Goal: Information Seeking & Learning: Learn about a topic

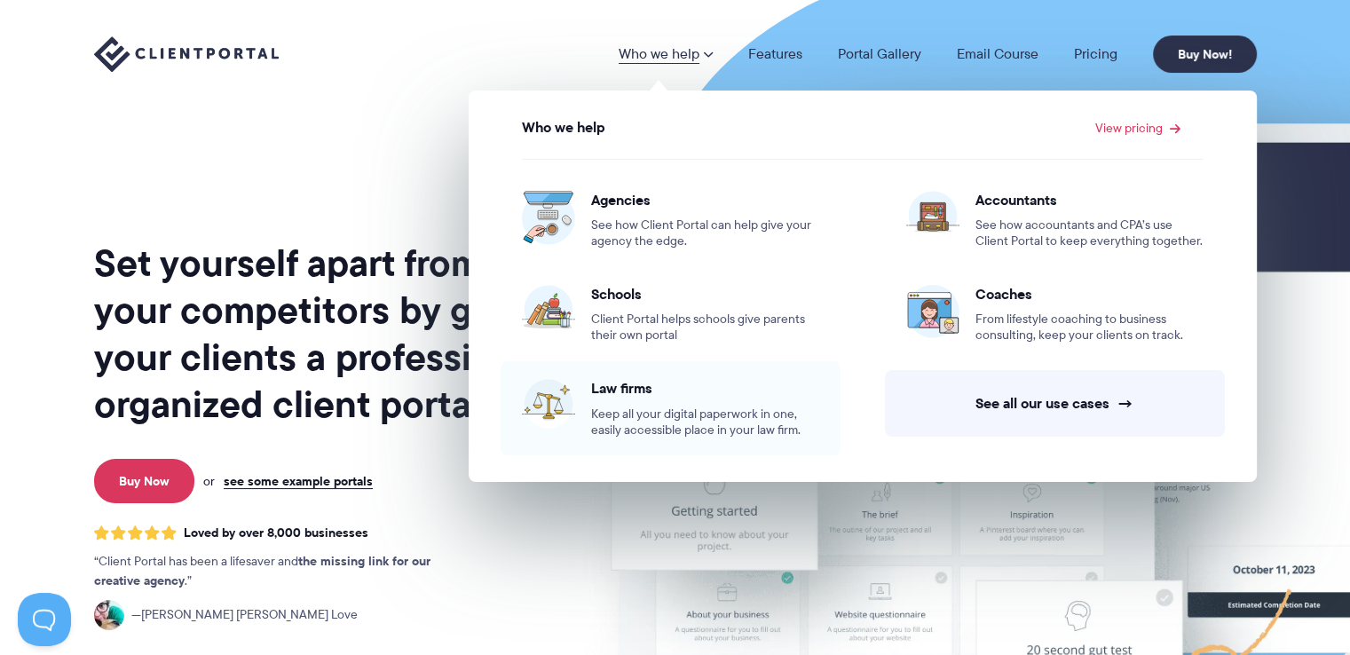
click at [657, 417] on span "Keep all your digital paperwork in one, easily accessible place in your law fir…" at bounding box center [705, 423] width 228 height 32
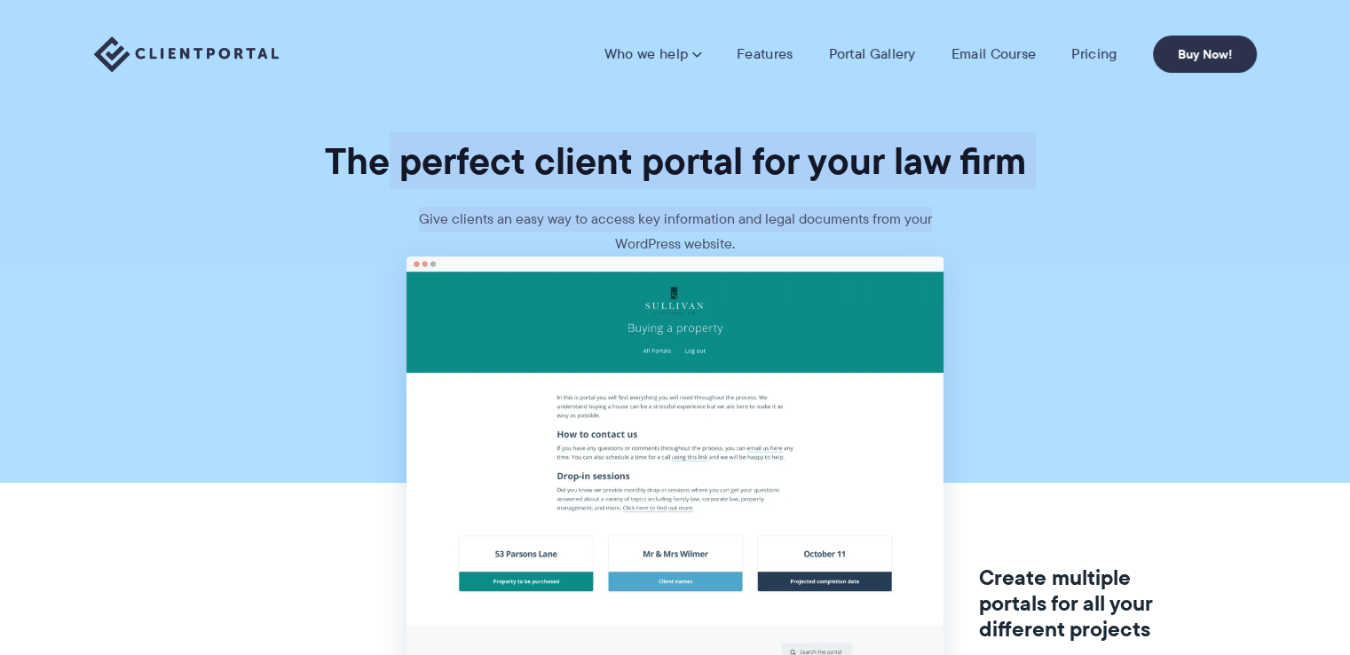
click at [1031, 222] on section "The perfect client portal for your law firm Give clients an easy way to access …" at bounding box center [675, 128] width 1350 height 257
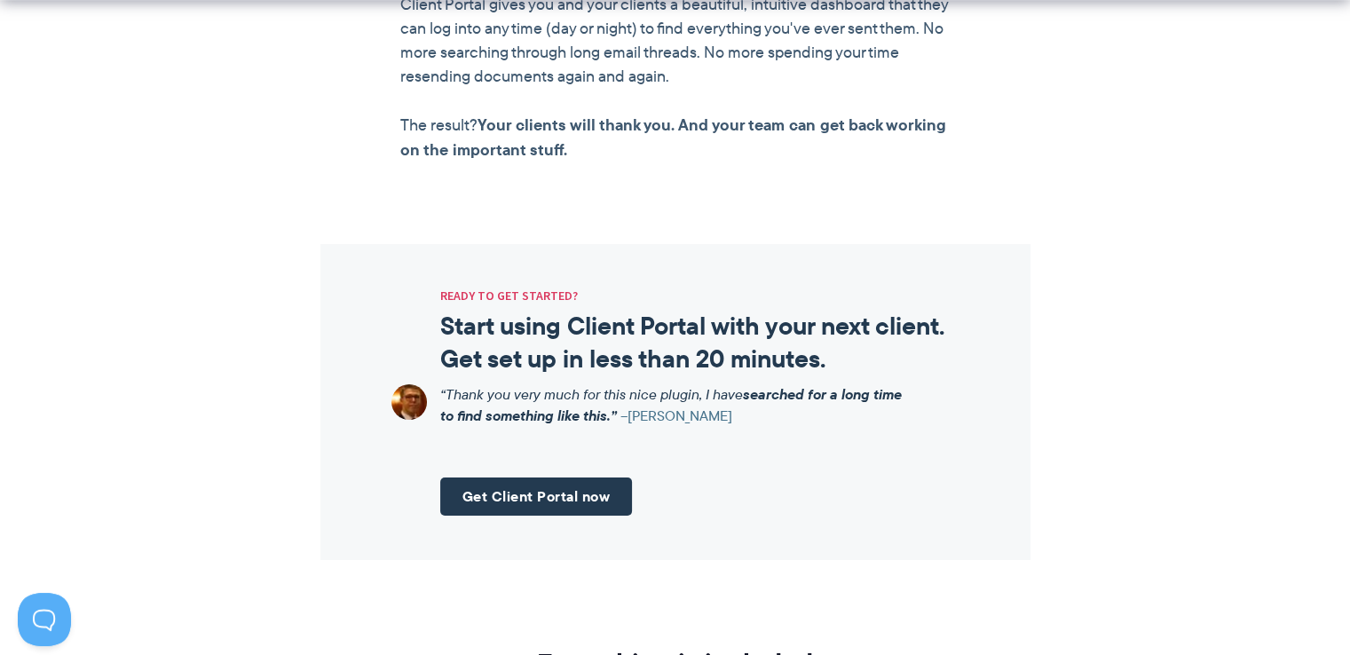
scroll to position [1953, 0]
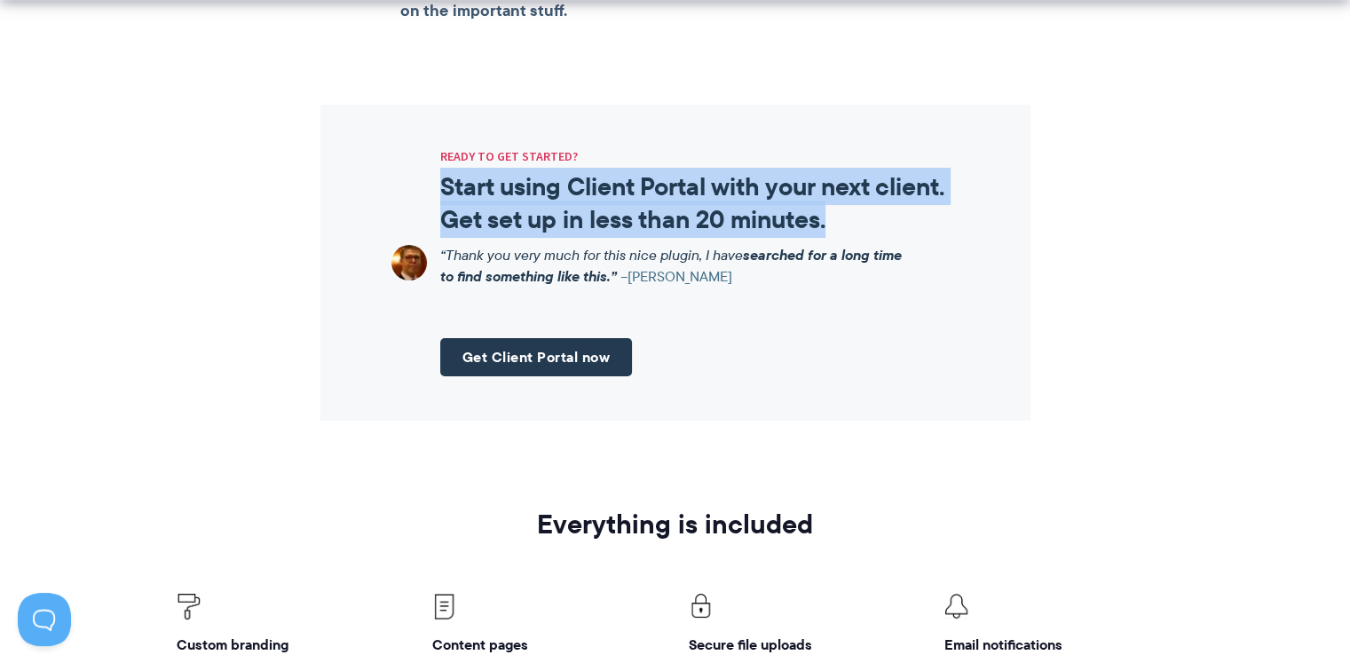
drag, startPoint x: 446, startPoint y: 182, endPoint x: 961, endPoint y: 241, distance: 518.2
click at [961, 241] on div "READY TO GET STARTED? Start using Client Portal with your next client. Get set …" at bounding box center [675, 263] width 710 height 316
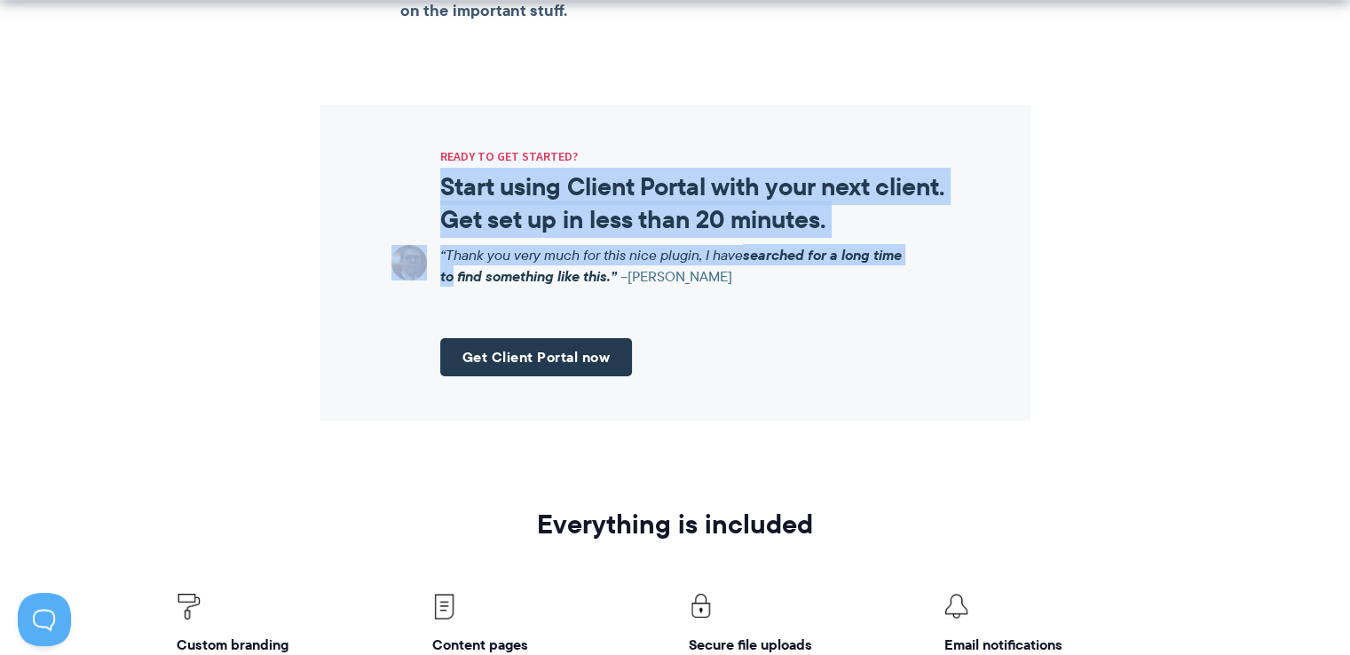
click at [962, 241] on div "READY TO GET STARTED? Start using Client Portal with your next client. Get set …" at bounding box center [675, 263] width 710 height 316
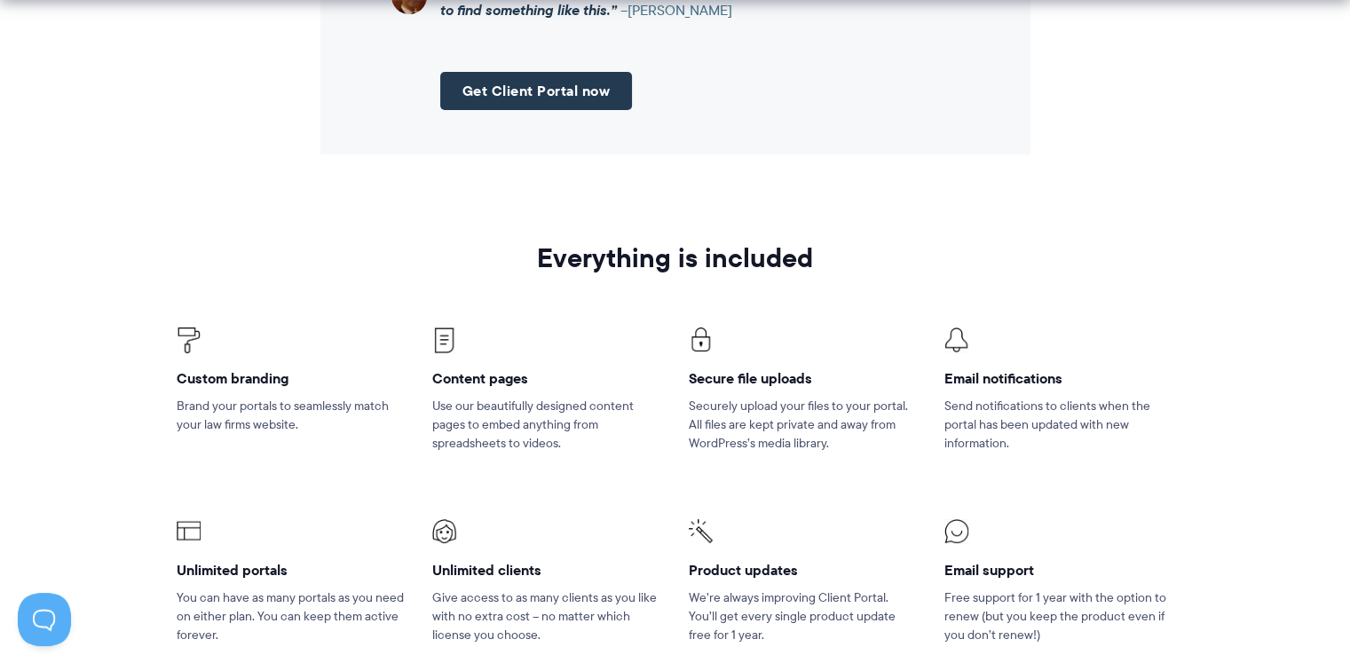
scroll to position [2485, 0]
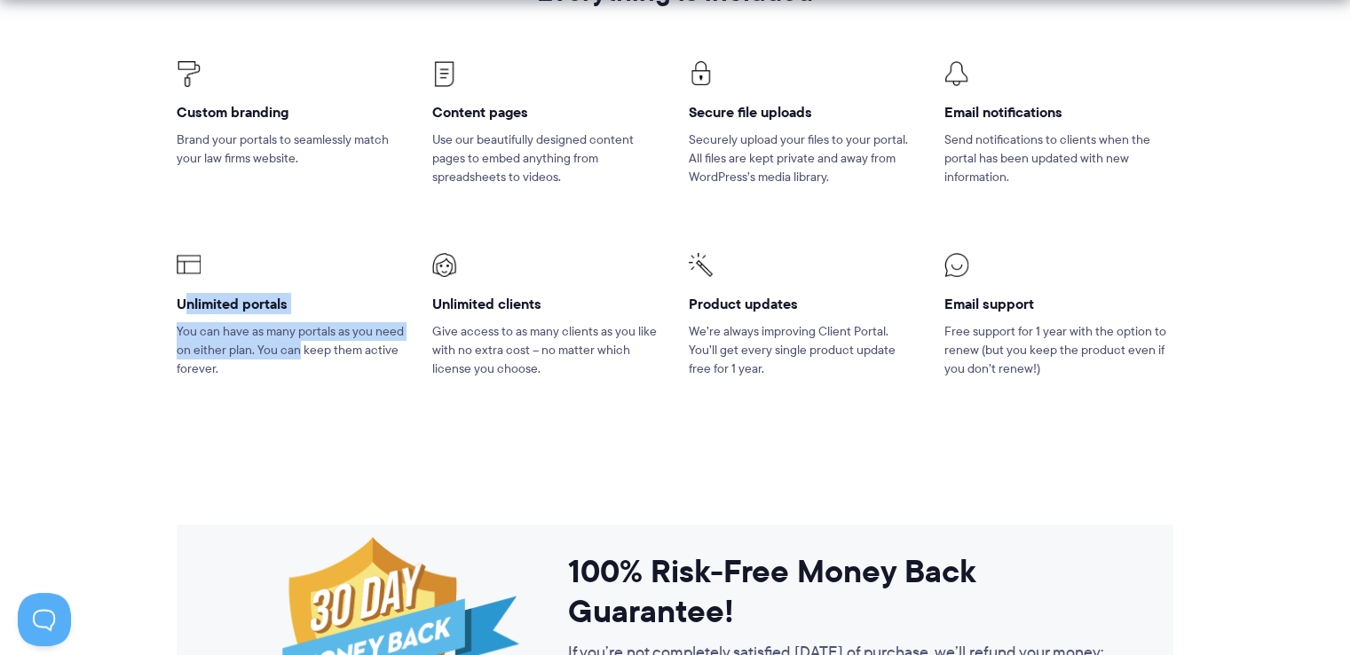
drag, startPoint x: 185, startPoint y: 299, endPoint x: 310, endPoint y: 359, distance: 139.0
click at [305, 358] on li "Unlimited portals You can have as many portals as you need on either plan. You …" at bounding box center [291, 327] width 256 height 192
click at [310, 359] on p "You can have as many portals as you need on either plan. You can keep them acti…" at bounding box center [291, 350] width 229 height 56
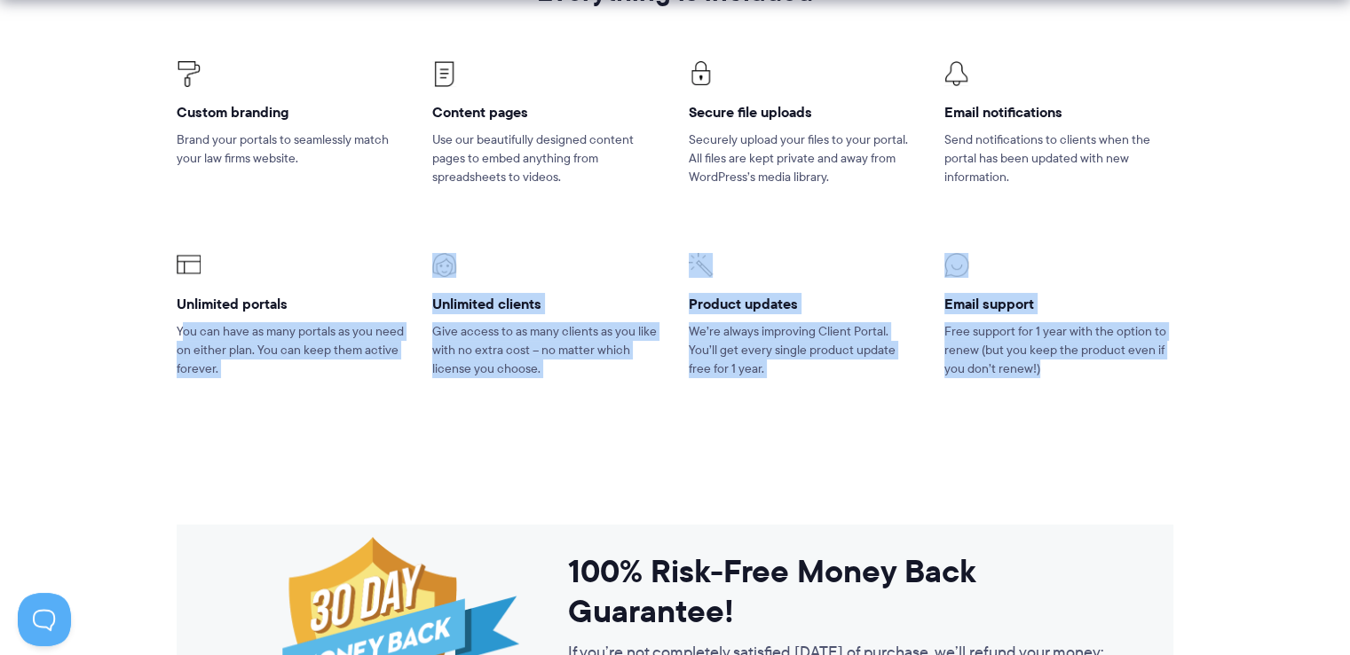
drag, startPoint x: 180, startPoint y: 334, endPoint x: 1084, endPoint y: 366, distance: 904.2
click at [1084, 366] on ul "Custom branding Brand your portals to seamlessly match your law firms website. …" at bounding box center [674, 220] width 1023 height 406
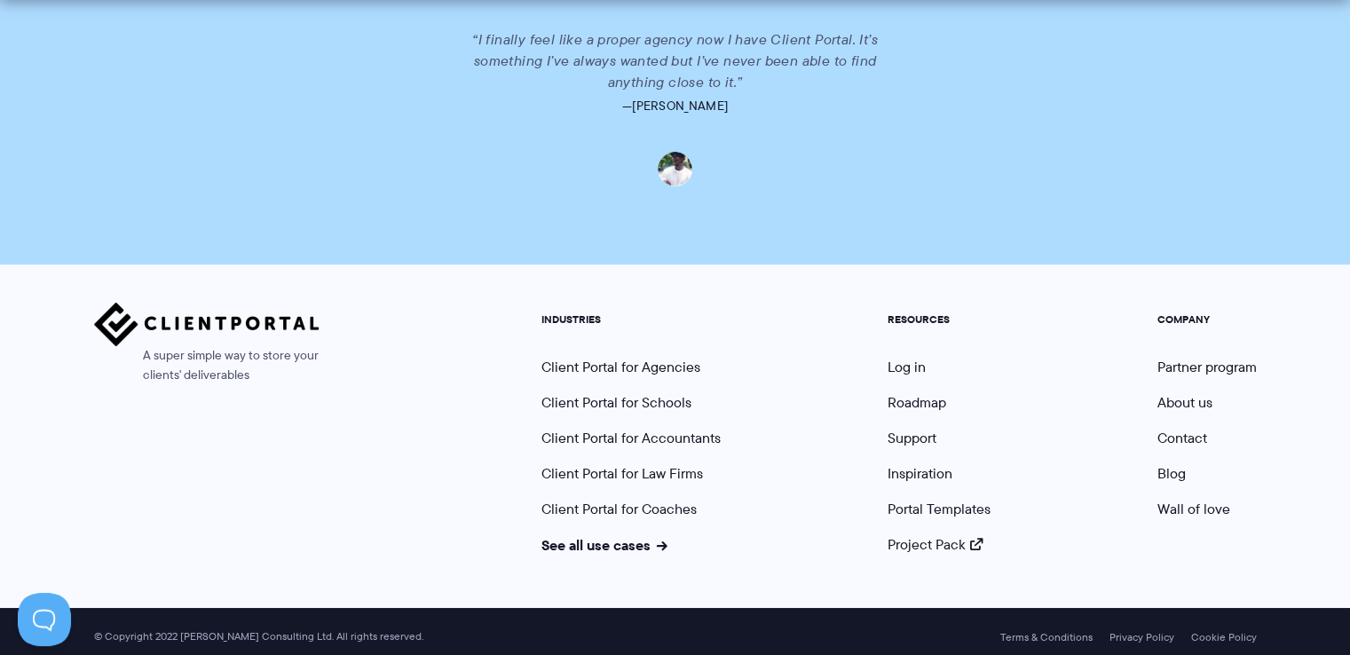
scroll to position [4016, 0]
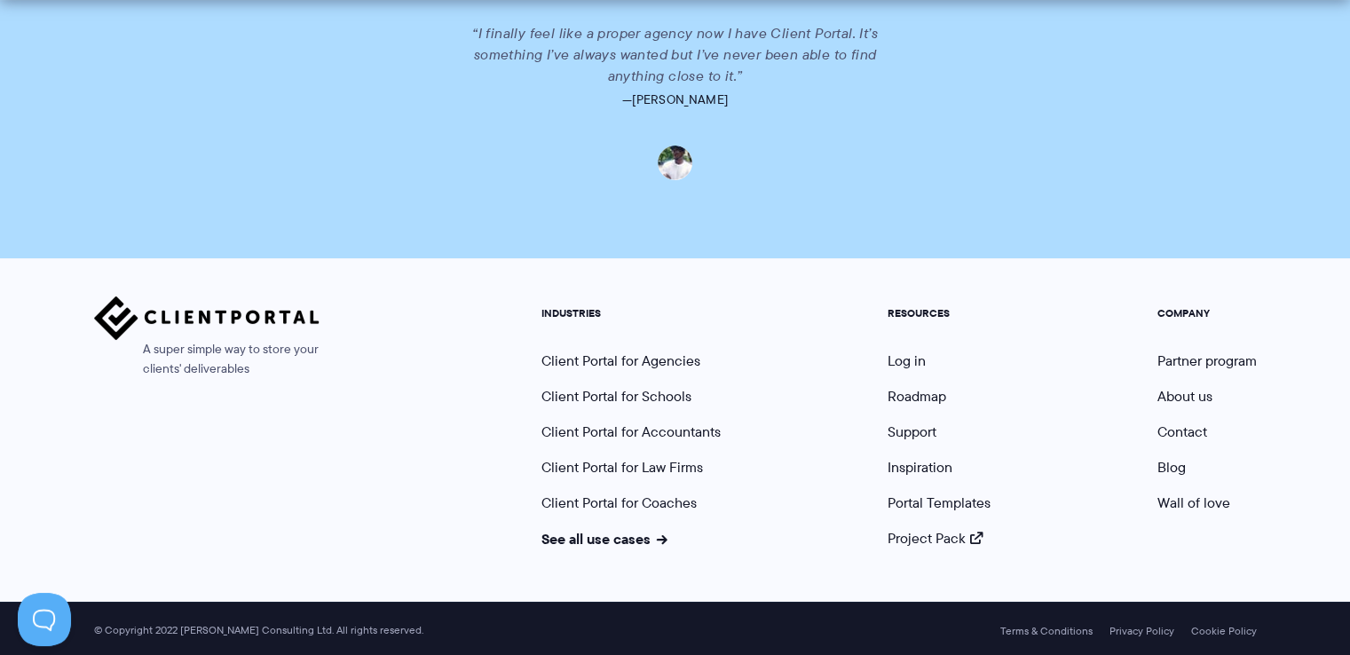
click at [623, 448] on ul "INDUSTRIES Client Portal for Agencies Client Portal for Schools Client Portal f…" at bounding box center [631, 427] width 206 height 241
click at [622, 461] on link "Client Portal for Law Firms" at bounding box center [622, 467] width 162 height 20
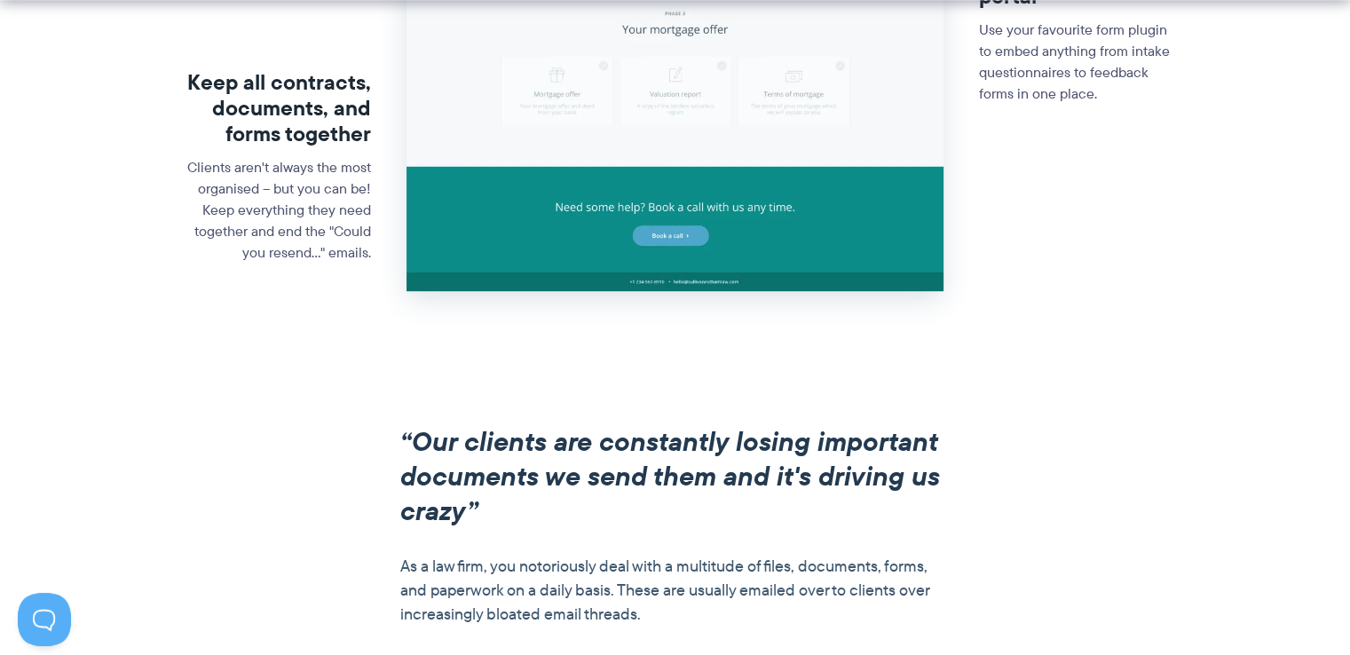
scroll to position [1154, 0]
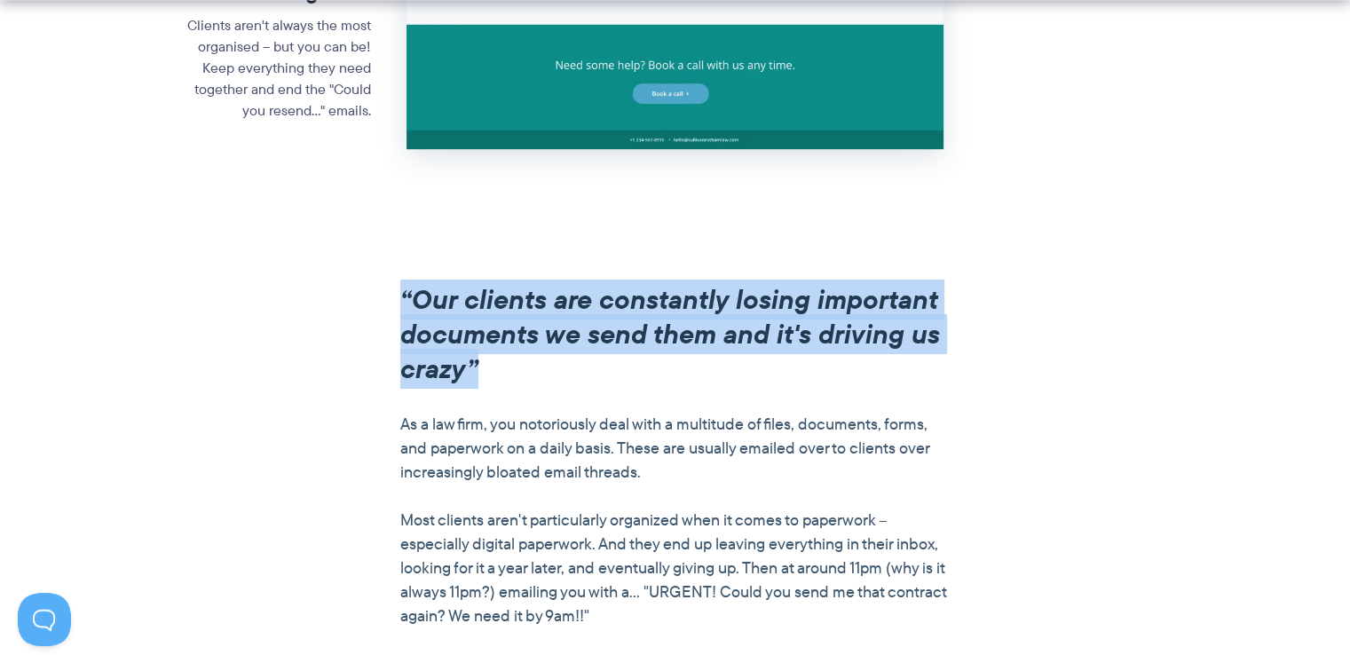
drag, startPoint x: 398, startPoint y: 302, endPoint x: 662, endPoint y: 381, distance: 276.1
click at [649, 374] on div "“Our clients are constantly losing important documents we send them and it's dr…" at bounding box center [674, 552] width 1023 height 540
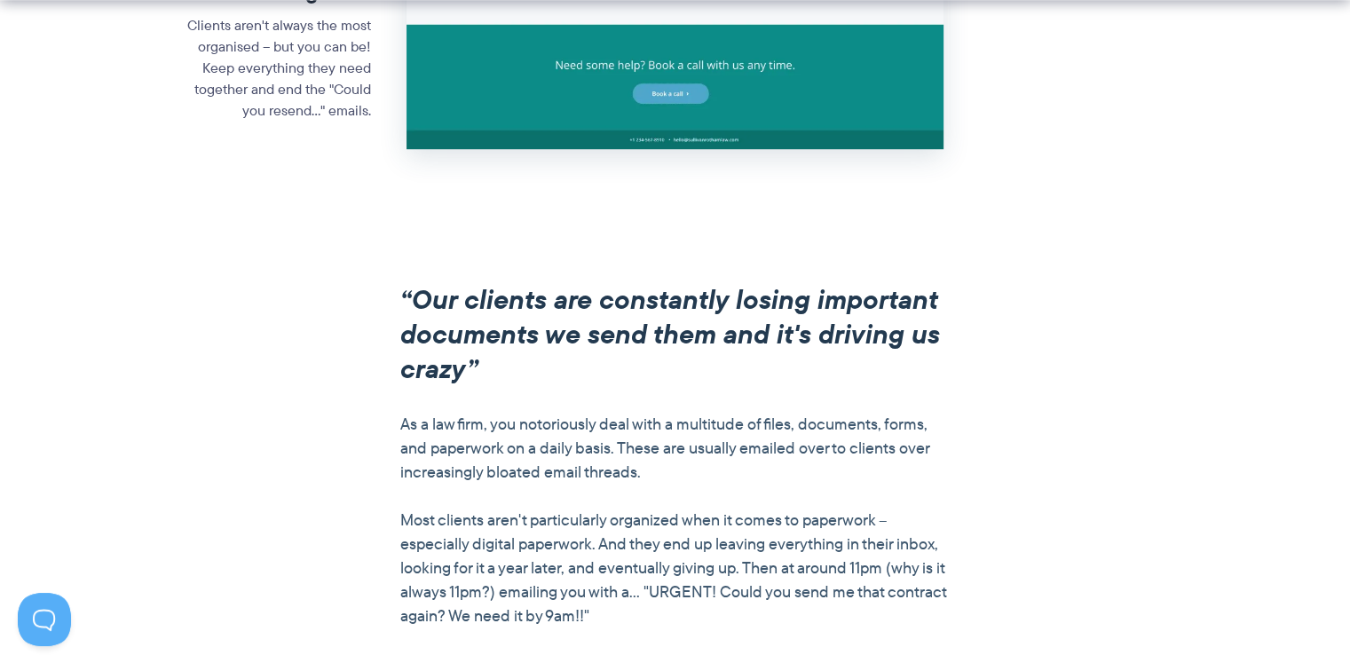
click at [672, 387] on div "“Our clients are constantly losing important documents we send them and it's dr…" at bounding box center [675, 552] width 550 height 540
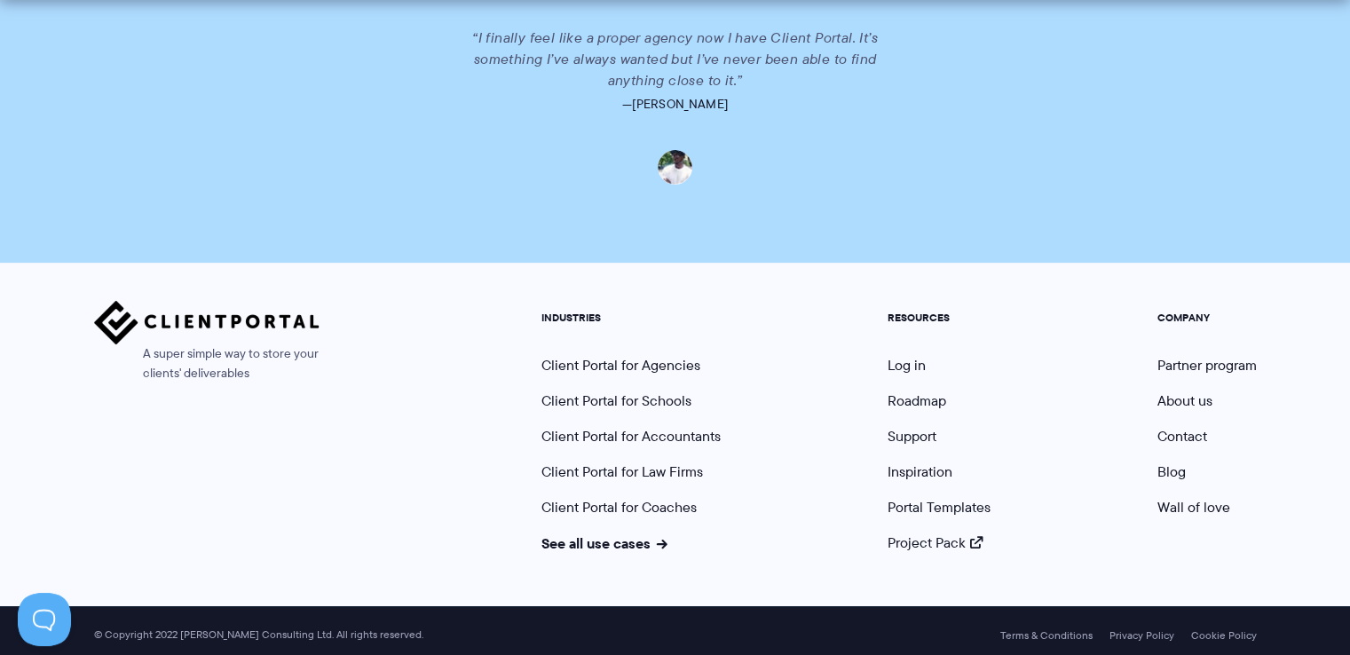
scroll to position [4016, 0]
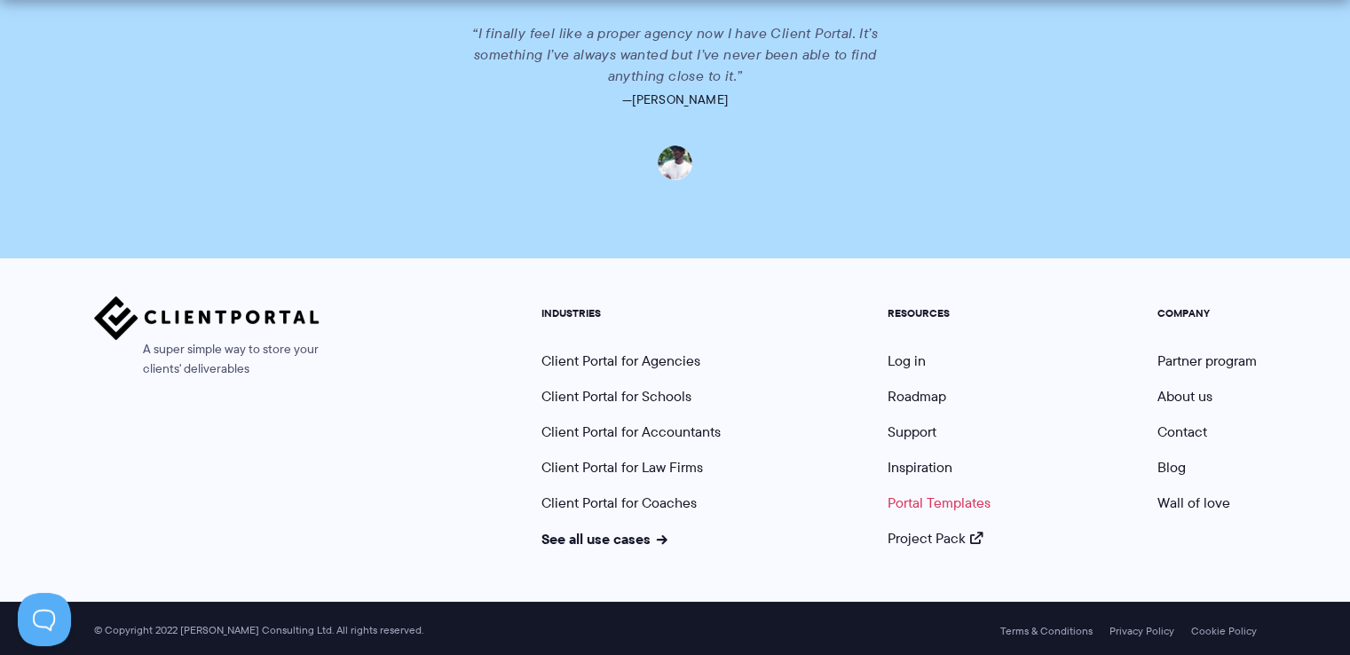
click at [941, 502] on link "Portal Templates" at bounding box center [939, 503] width 103 height 20
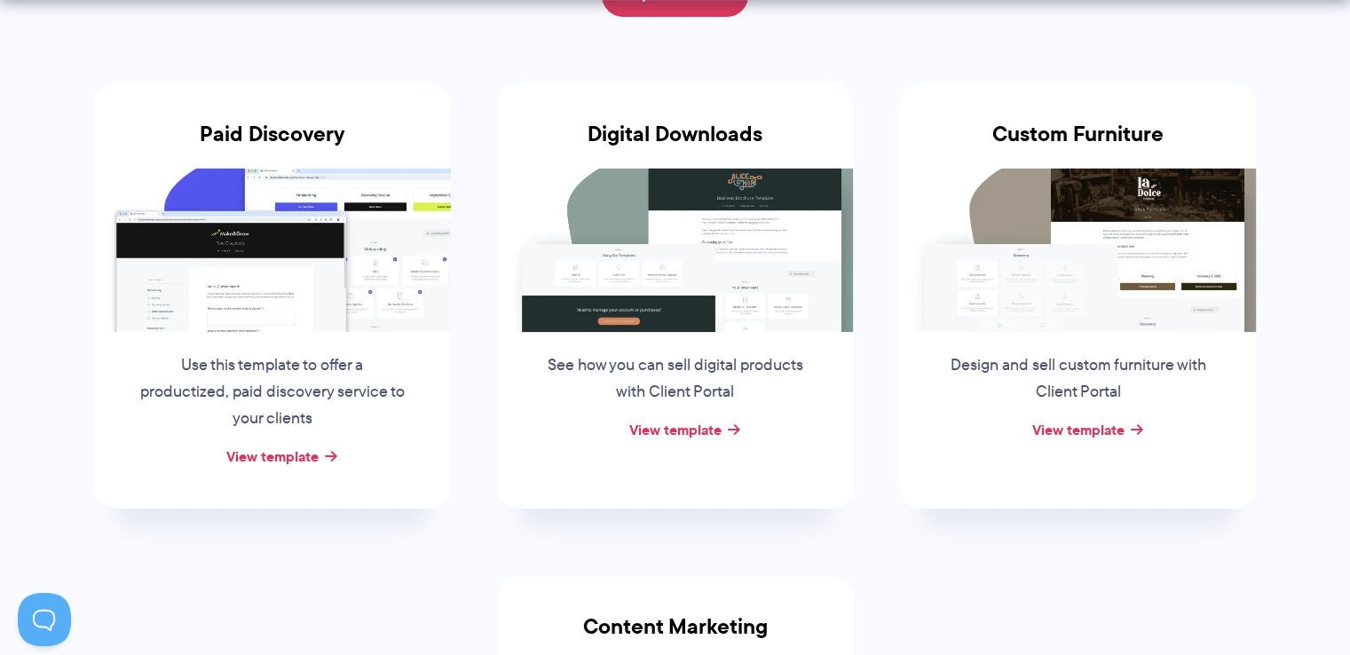
scroll to position [355, 0]
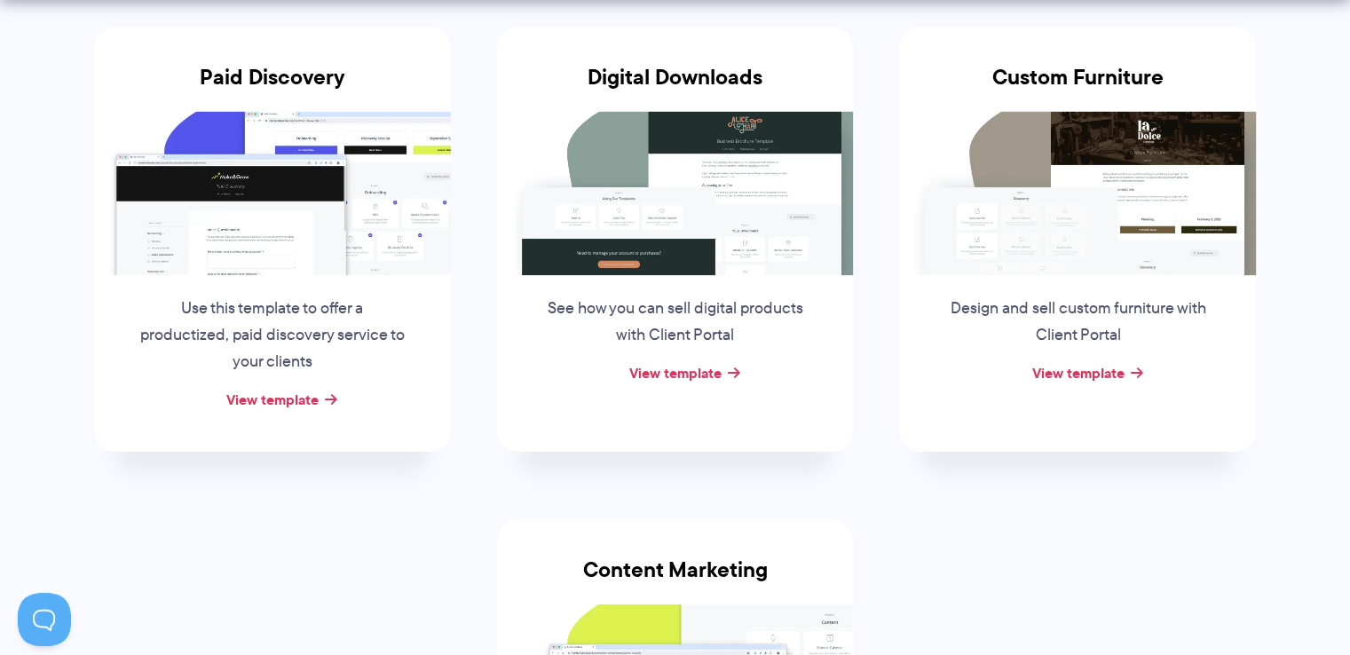
click at [284, 243] on img at bounding box center [272, 192] width 357 height 163
click at [270, 397] on link "View template" at bounding box center [272, 399] width 92 height 21
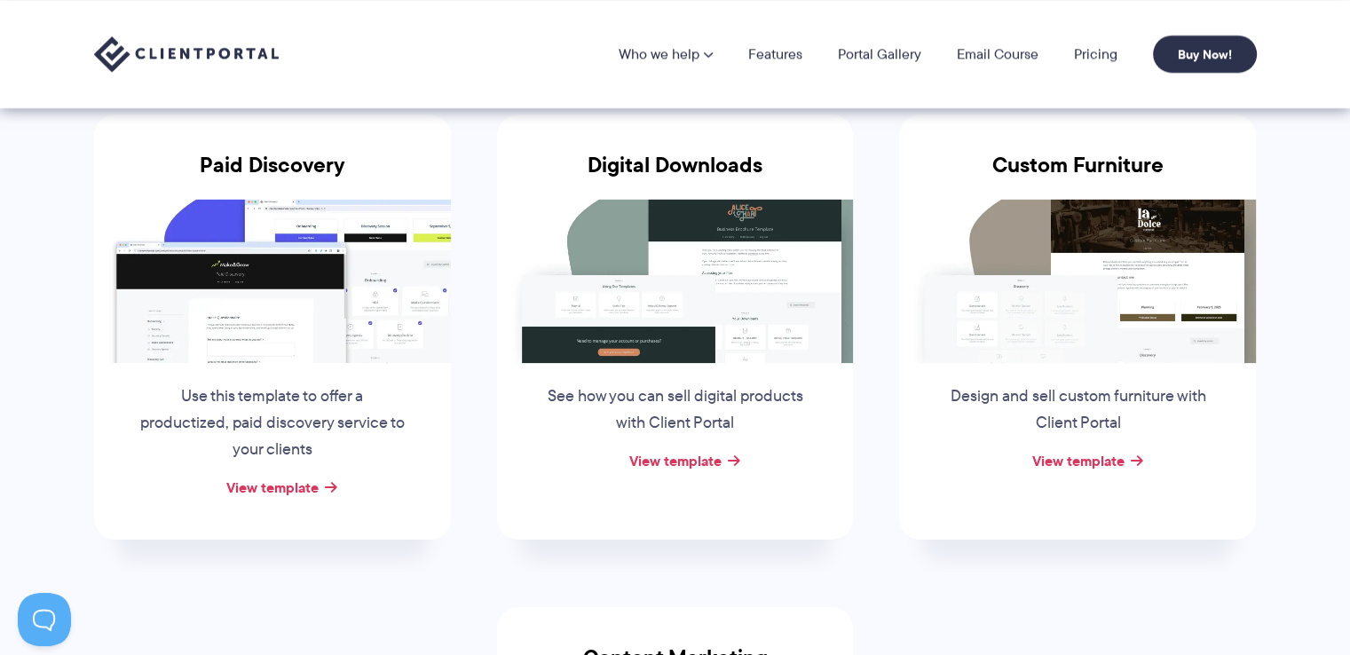
scroll to position [266, 0]
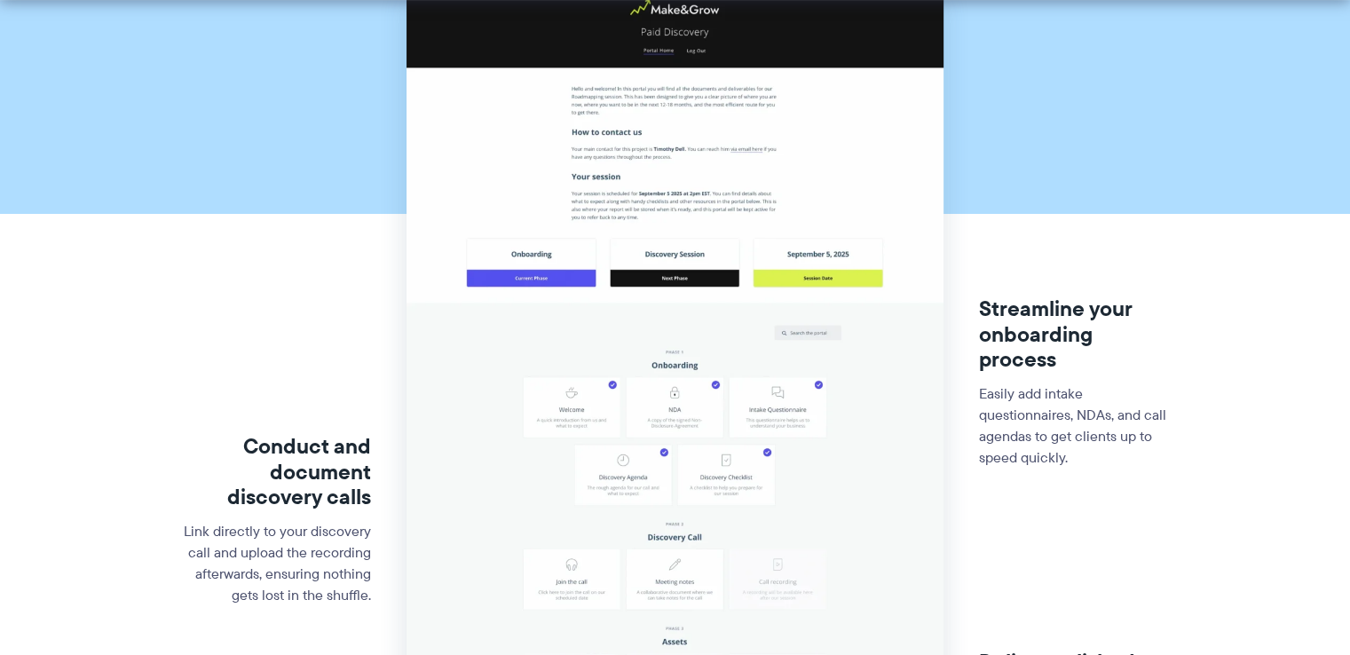
click at [663, 286] on img at bounding box center [675, 416] width 537 height 857
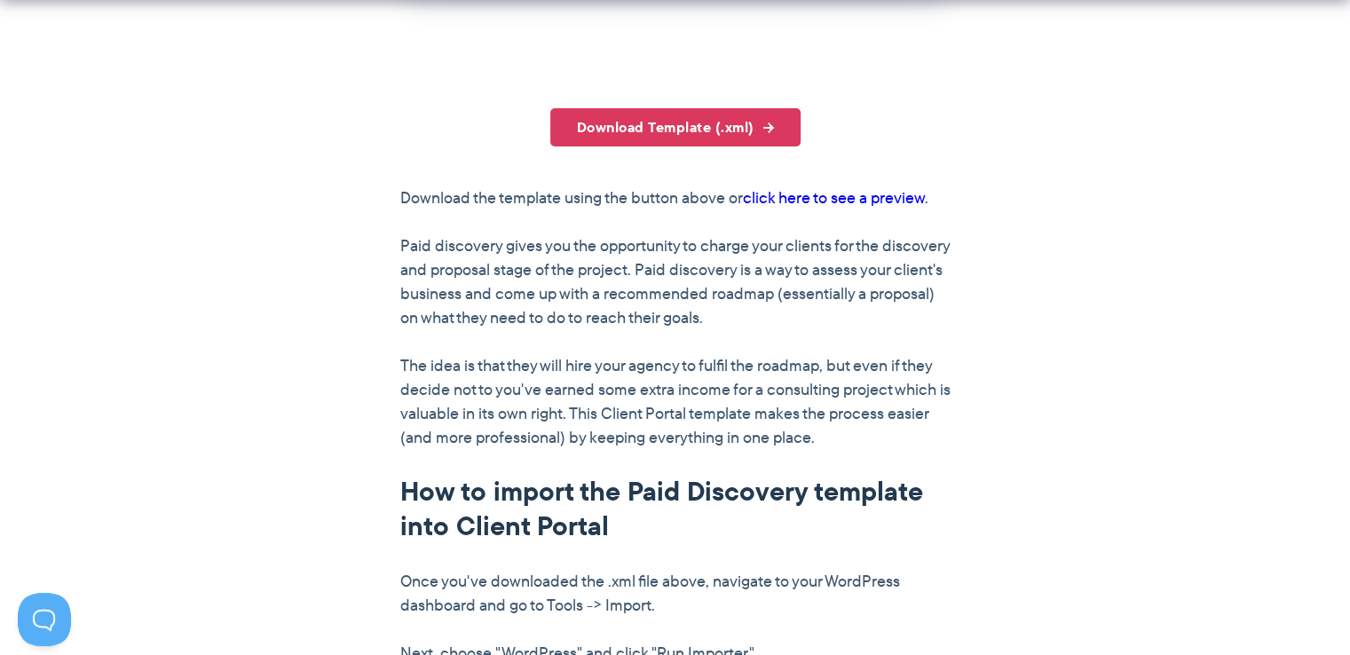
scroll to position [1243, 0]
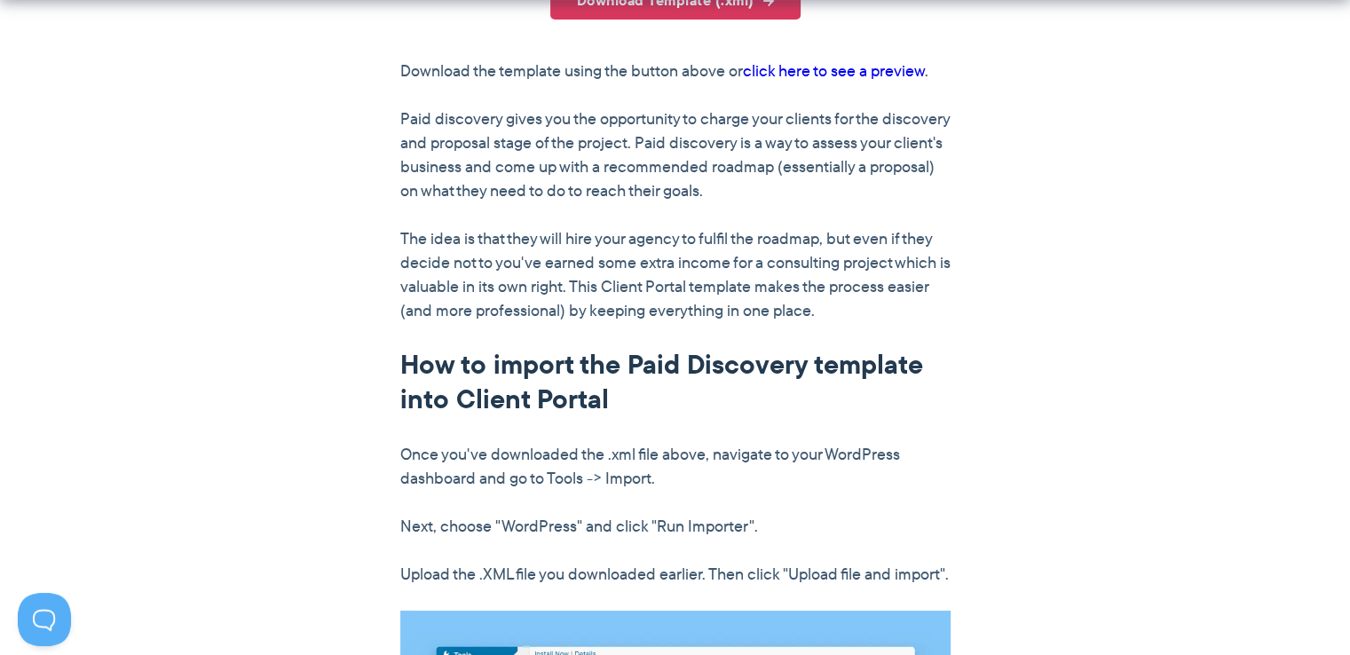
click at [884, 72] on link "click here to see a preview" at bounding box center [834, 70] width 182 height 23
